Goal: Obtain resource: Download file/media

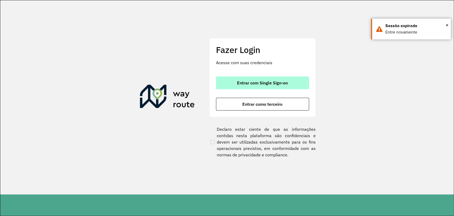
click at [254, 83] on span "Entrar com Single Sign-on" at bounding box center [262, 83] width 51 height 4
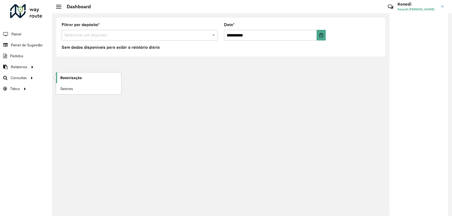
click at [65, 78] on span "Roteirização" at bounding box center [71, 78] width 22 height 6
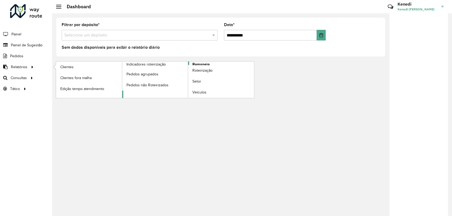
click at [199, 62] on span "Romaneio" at bounding box center [200, 64] width 17 height 6
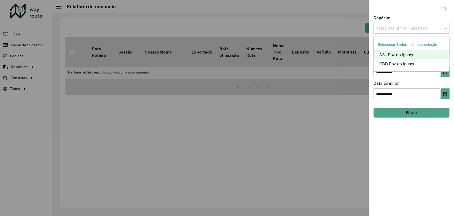
click at [430, 26] on input "text" at bounding box center [408, 28] width 68 height 6
click at [402, 63] on div "CDD Foz do Iguaçu" at bounding box center [410, 63] width 75 height 9
click at [426, 8] on div at bounding box center [411, 8] width 85 height 16
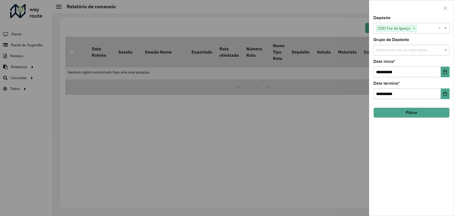
click at [426, 49] on input "text" at bounding box center [408, 50] width 68 height 6
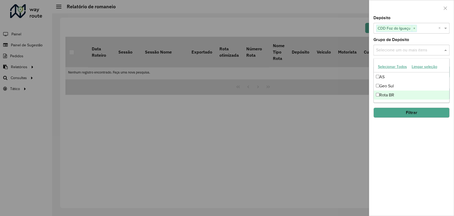
click at [394, 92] on div "Rota BR" at bounding box center [410, 94] width 75 height 9
click at [421, 125] on div "**********" at bounding box center [411, 115] width 85 height 199
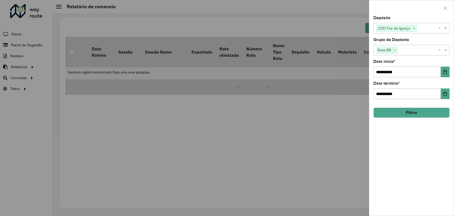
click at [416, 114] on button "Filtrar" at bounding box center [411, 112] width 76 height 10
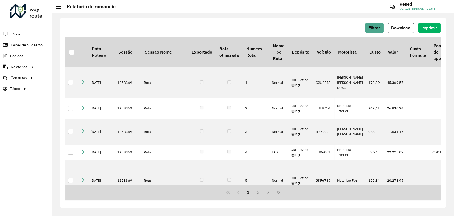
click at [399, 26] on span "Download" at bounding box center [400, 28] width 19 height 5
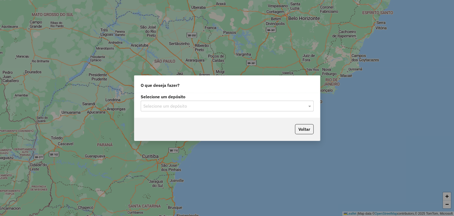
click at [201, 107] on input "text" at bounding box center [221, 106] width 157 height 6
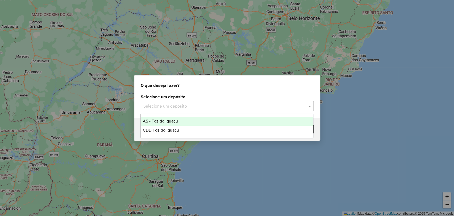
click at [225, 67] on div "O que deseja fazer? Selecione um depósito Selecione um depósito Voltar" at bounding box center [227, 108] width 454 height 216
